Goal: Navigation & Orientation: Find specific page/section

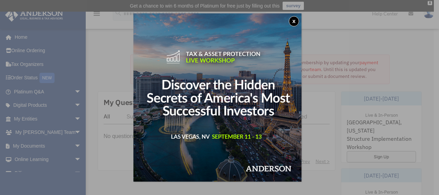
click at [298, 22] on button "x" at bounding box center [294, 21] width 10 height 10
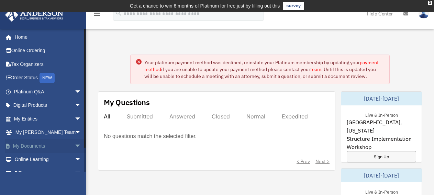
click at [25, 146] on link "My Documents arrow_drop_down" at bounding box center [48, 146] width 87 height 14
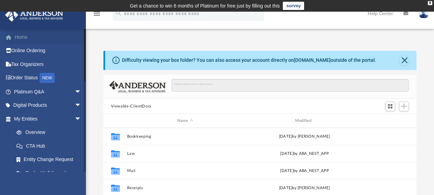
click at [21, 38] on link "Home" at bounding box center [48, 37] width 87 height 14
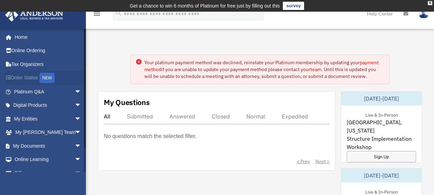
click at [28, 78] on link "Order Status NEW" at bounding box center [48, 78] width 87 height 14
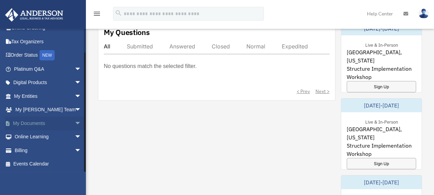
scroll to position [109, 0]
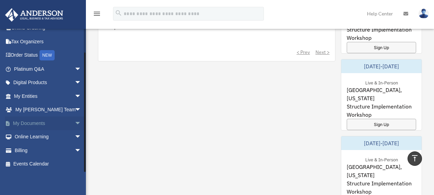
click at [33, 121] on link "My Documents arrow_drop_down" at bounding box center [48, 123] width 87 height 14
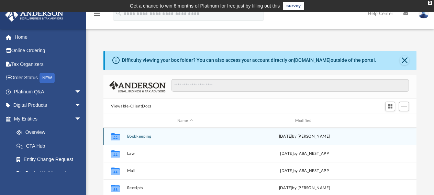
scroll to position [109, 0]
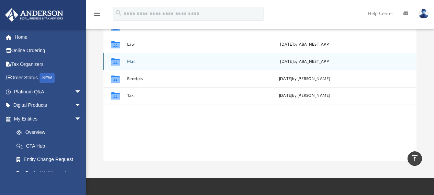
click at [124, 61] on div "Collaborated Folder" at bounding box center [114, 61] width 17 height 11
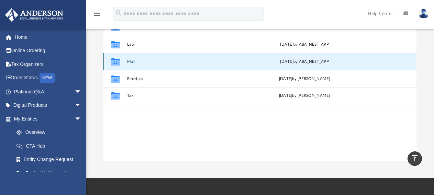
click at [116, 62] on icon "grid" at bounding box center [115, 62] width 9 height 5
click at [115, 62] on icon "grid" at bounding box center [115, 62] width 9 height 5
click at [118, 63] on icon "grid" at bounding box center [115, 62] width 9 height 5
click at [117, 63] on icon "grid" at bounding box center [115, 61] width 9 height 7
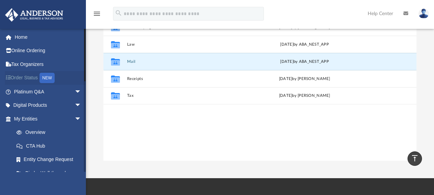
click at [48, 79] on div "NEW" at bounding box center [46, 78] width 15 height 10
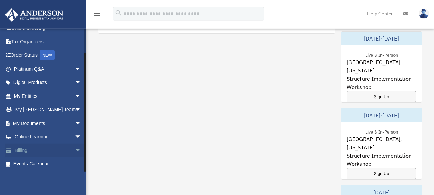
scroll to position [218, 0]
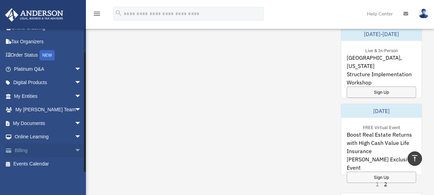
click at [23, 151] on link "Billing arrow_drop_down" at bounding box center [48, 150] width 87 height 14
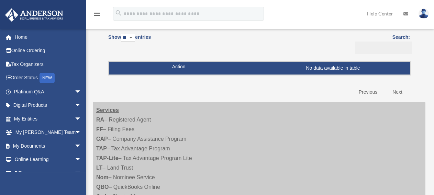
scroll to position [109, 0]
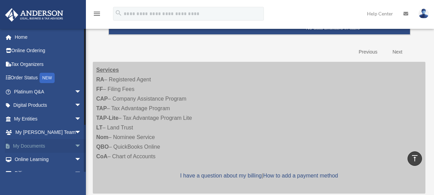
click at [24, 145] on link "My Documents arrow_drop_down" at bounding box center [48, 146] width 87 height 14
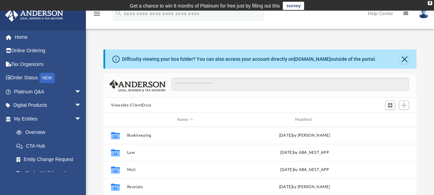
scroll to position [6, 6]
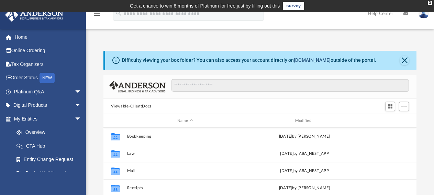
click at [297, 61] on link "[DOMAIN_NAME]" at bounding box center [311, 59] width 37 height 5
